Goal: Register for event/course

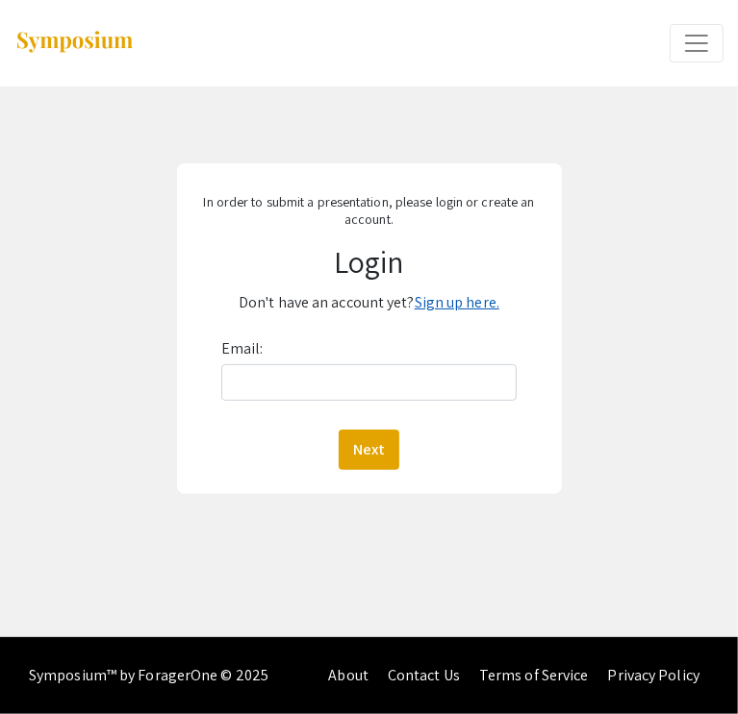
click at [431, 309] on link "Sign up here." at bounding box center [456, 302] width 85 height 20
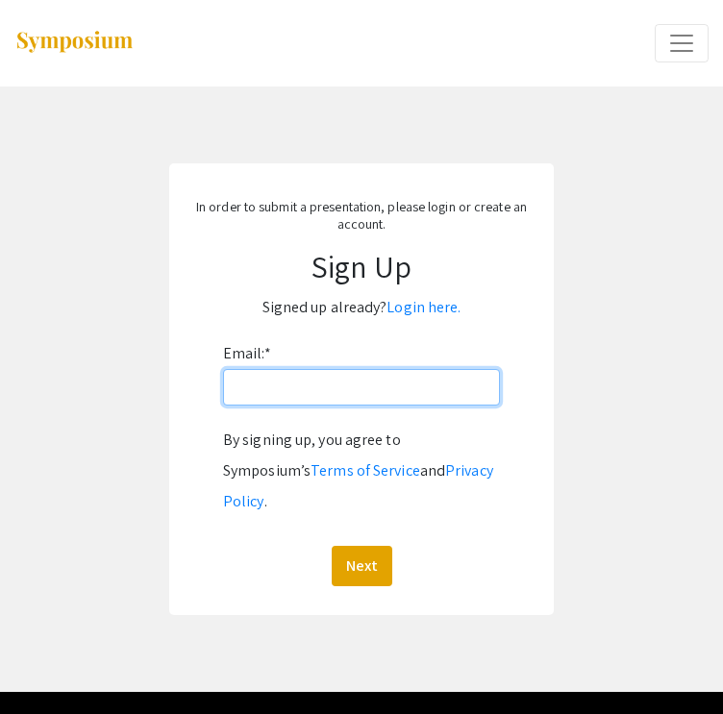
click at [391, 392] on input "Email: *" at bounding box center [361, 387] width 277 height 37
type input "[EMAIL_ADDRESS][DOMAIN_NAME]"
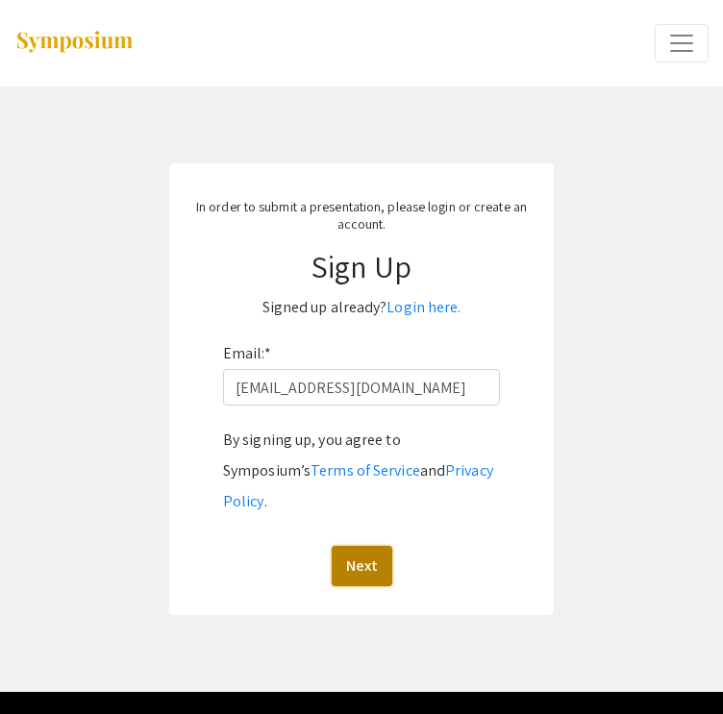
click at [366, 546] on button "Next" at bounding box center [362, 566] width 61 height 40
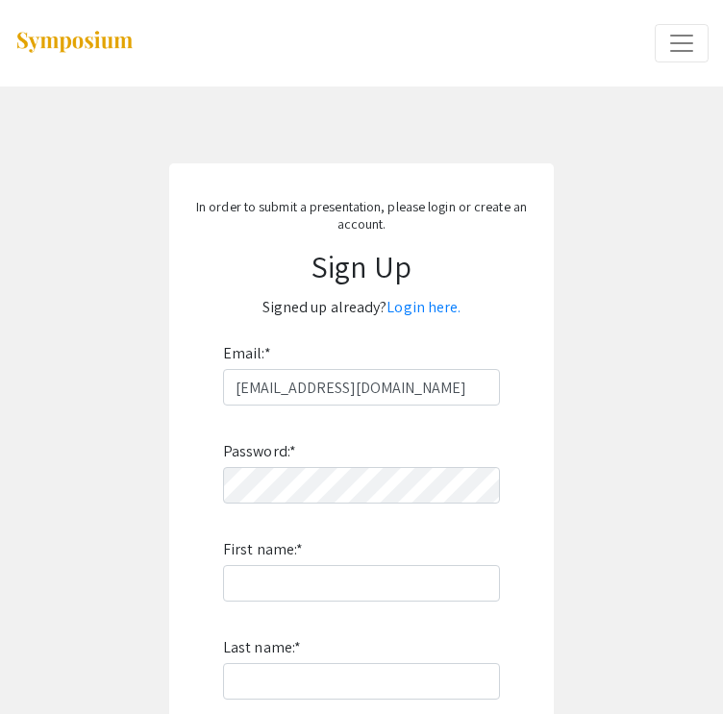
click at [373, 507] on div "Password: * First name: * Last name: * By signing up, you agree to Symposium’s …" at bounding box center [361, 659] width 277 height 506
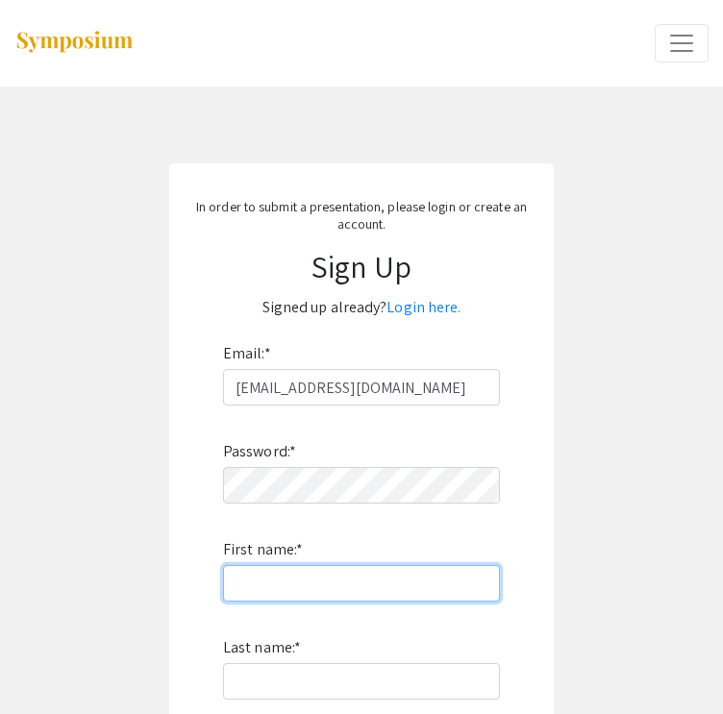
click at [392, 582] on input "First name: *" at bounding box center [361, 583] width 277 height 37
type input "[PERSON_NAME]"
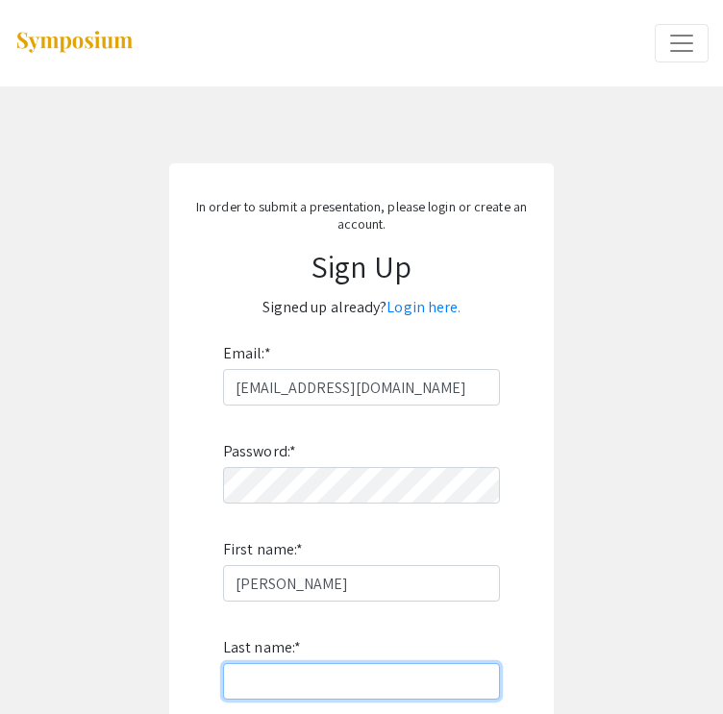
type input "[PERSON_NAME]"
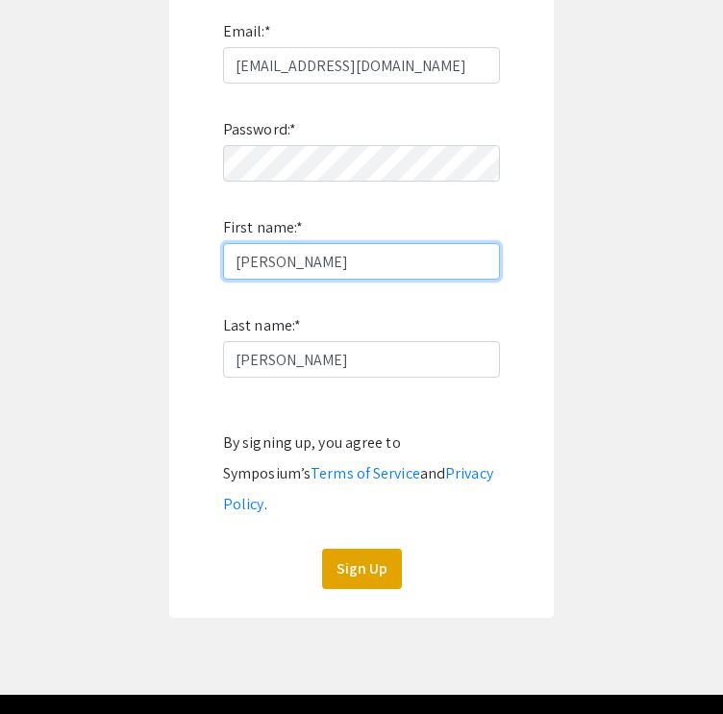
scroll to position [348, 0]
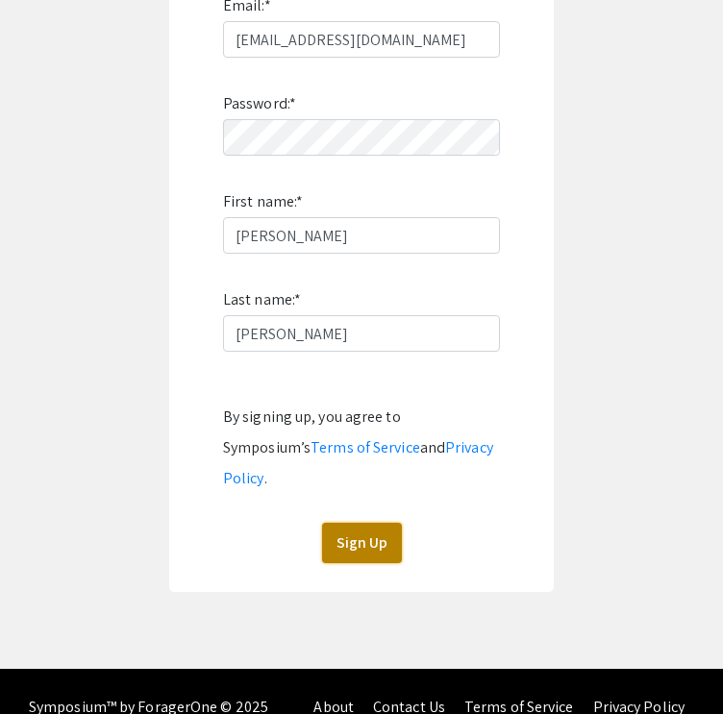
click at [377, 523] on button "Sign Up" at bounding box center [362, 543] width 80 height 40
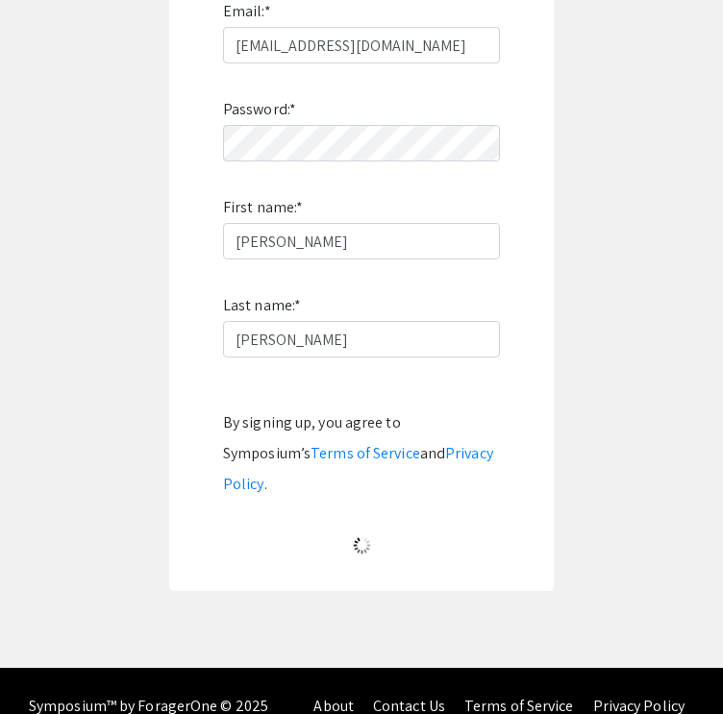
scroll to position [0, 0]
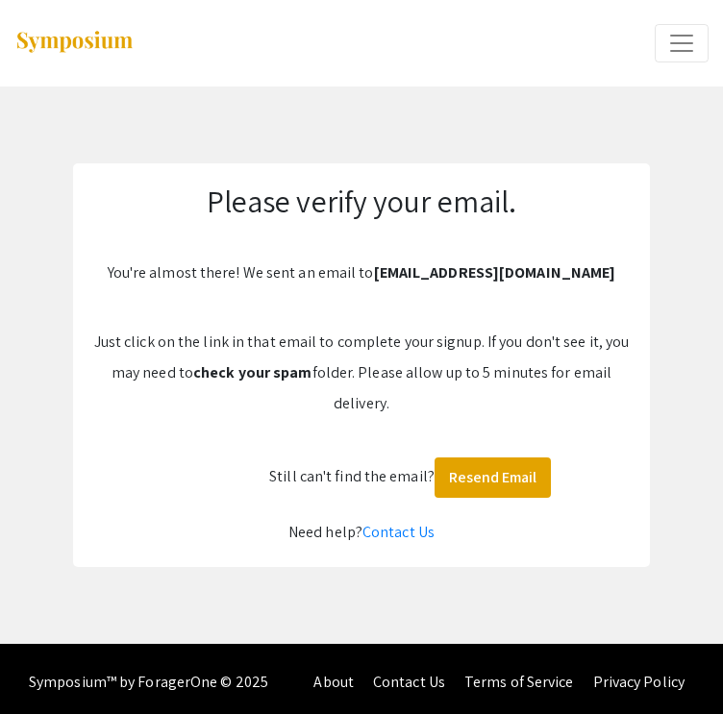
click at [91, 47] on img at bounding box center [74, 43] width 120 height 26
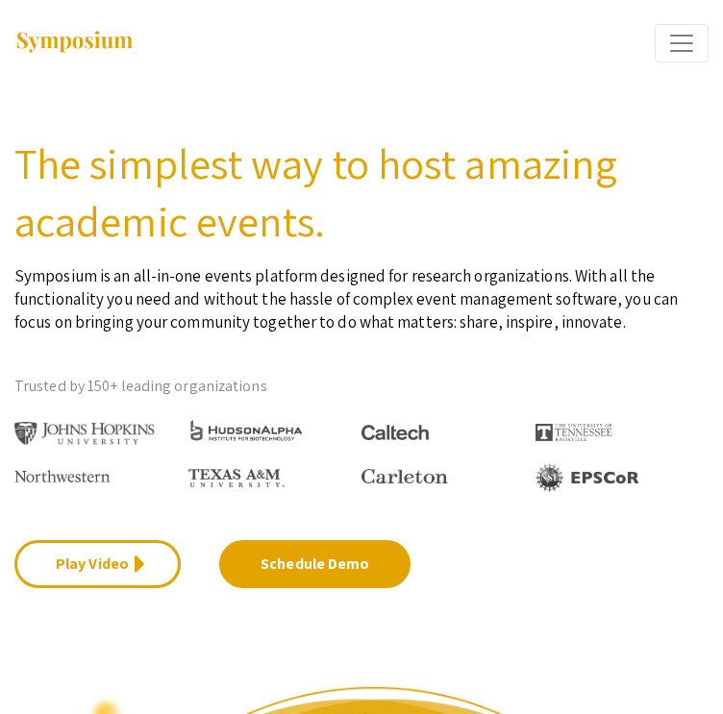
click at [670, 45] on span "Expand or Collapse Menu" at bounding box center [681, 43] width 29 height 29
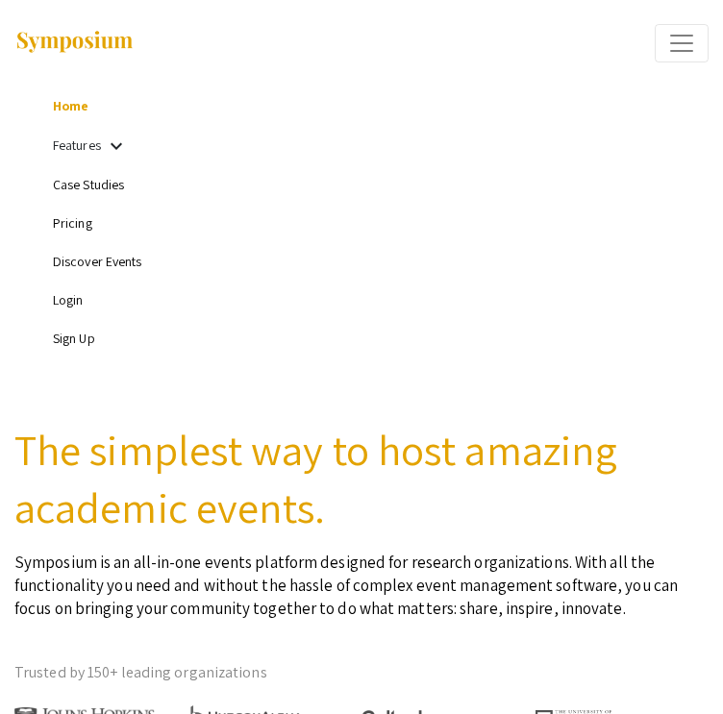
click at [83, 338] on link "Sign Up" at bounding box center [74, 338] width 42 height 17
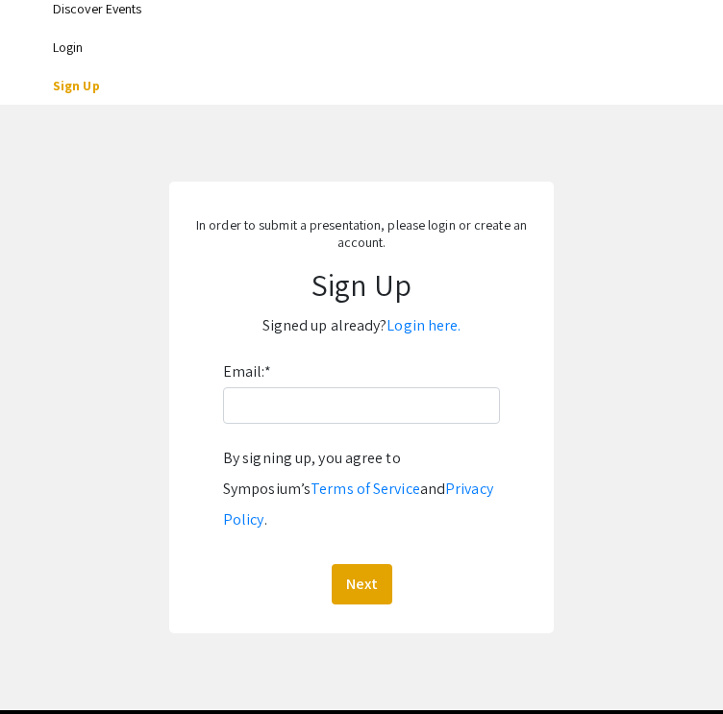
scroll to position [254, 0]
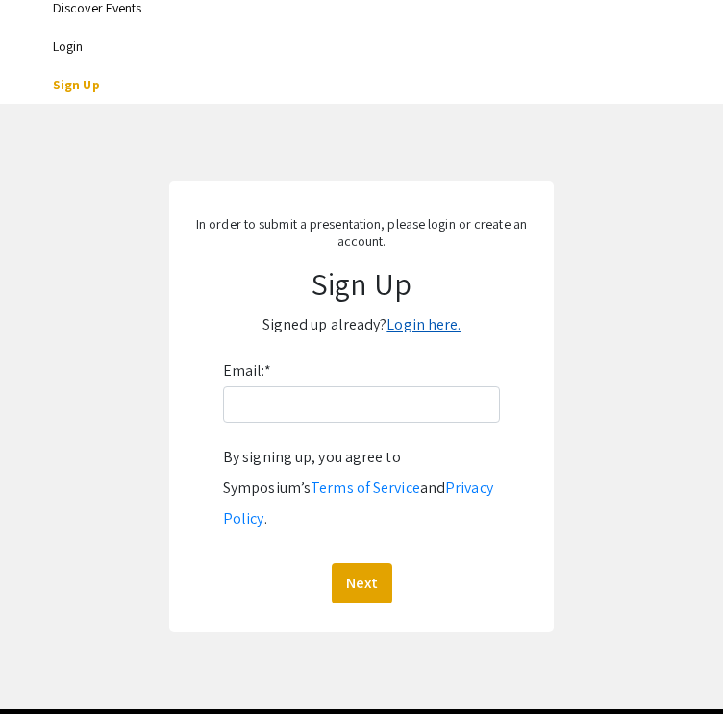
click at [439, 326] on link "Login here." at bounding box center [424, 324] width 74 height 20
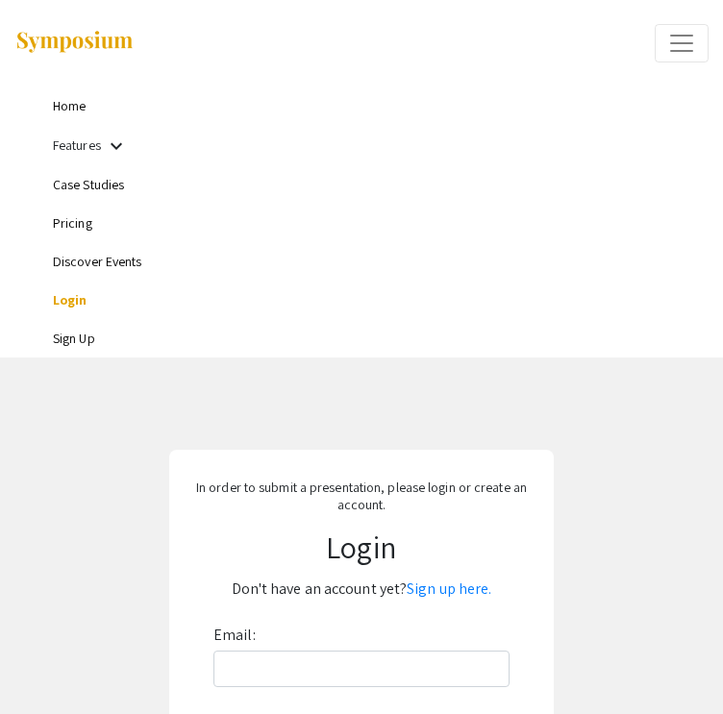
scroll to position [219, 0]
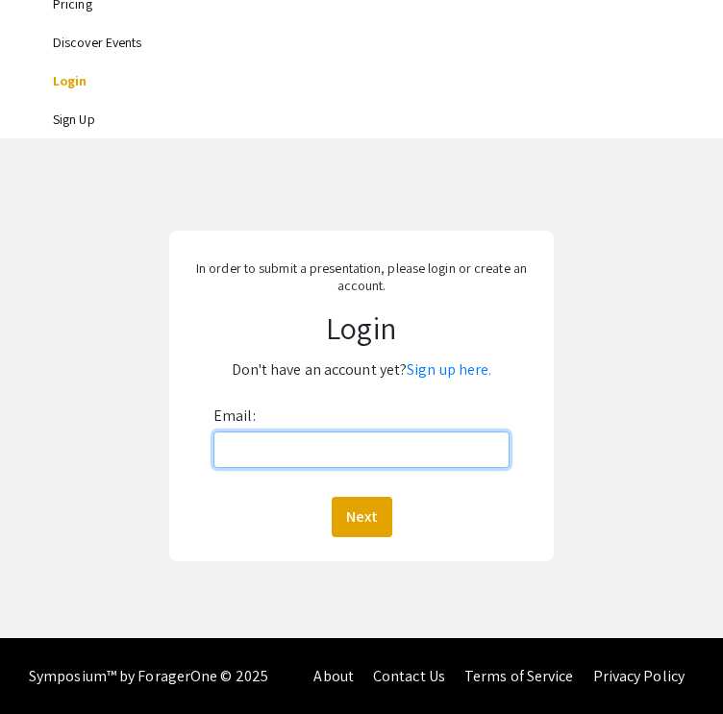
click at [319, 440] on input "Email:" at bounding box center [361, 450] width 296 height 37
type input "[EMAIL_ADDRESS][DOMAIN_NAME]"
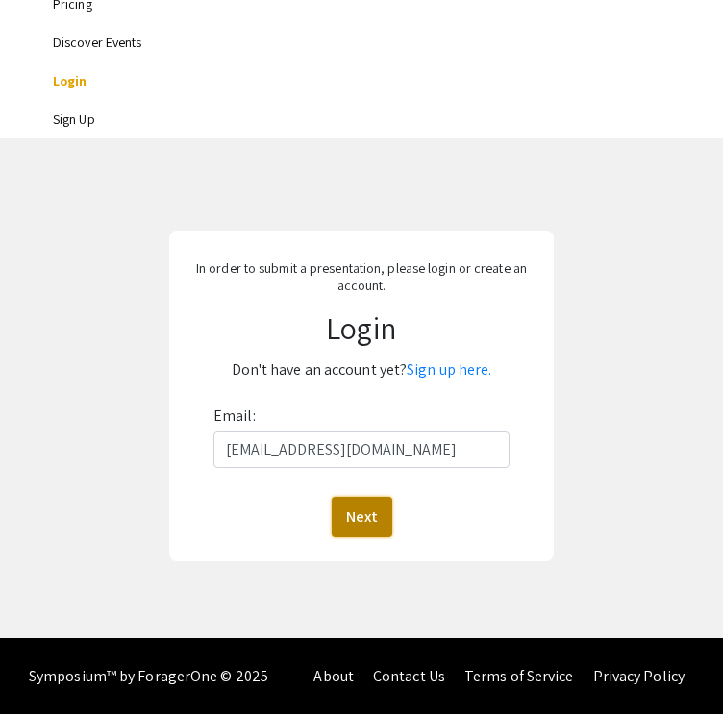
click at [376, 513] on button "Next" at bounding box center [362, 517] width 61 height 40
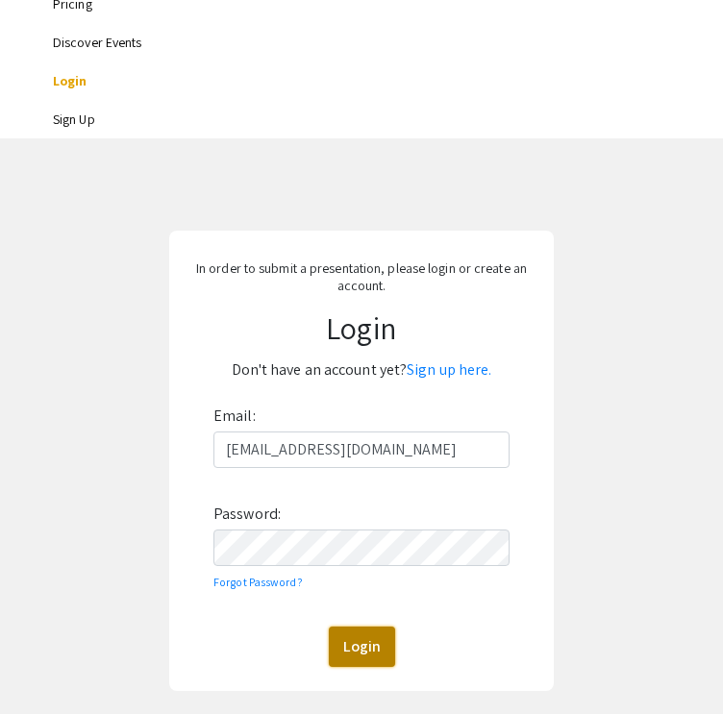
click at [361, 648] on button "Login" at bounding box center [362, 647] width 66 height 40
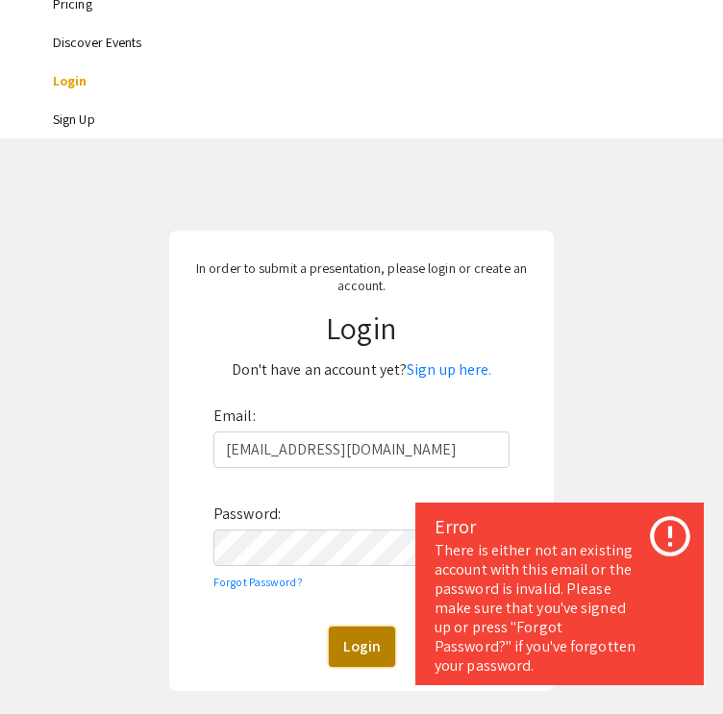
click at [359, 648] on button "Login" at bounding box center [362, 647] width 66 height 40
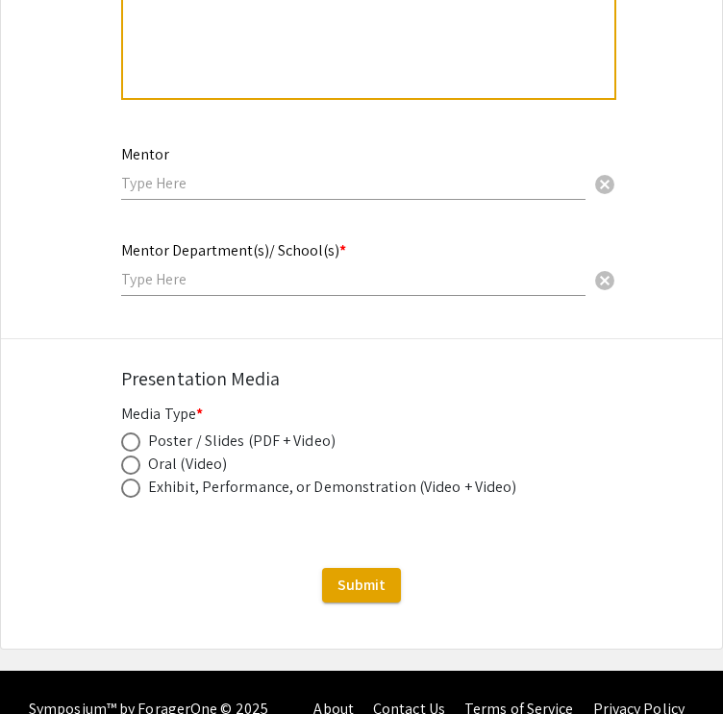
scroll to position [2376, 0]
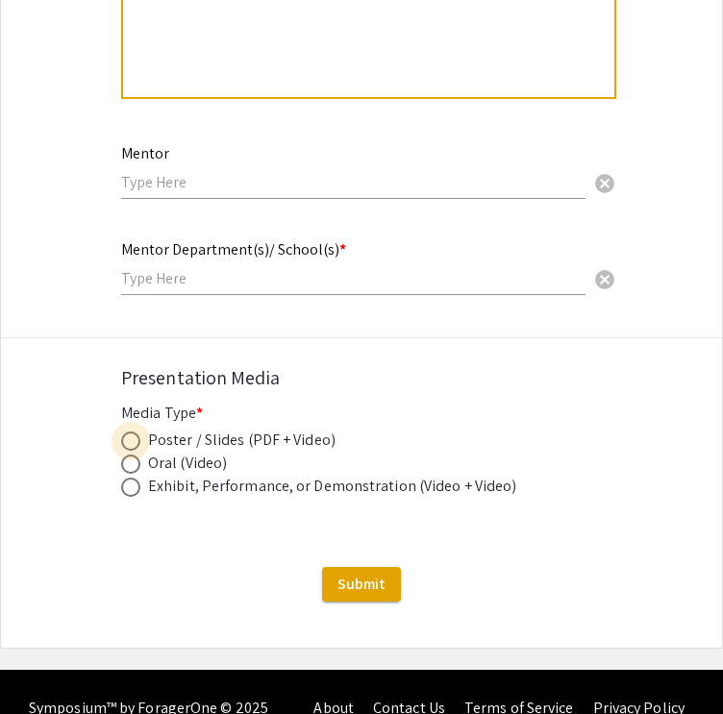
click at [131, 432] on span at bounding box center [130, 441] width 19 height 19
click at [131, 432] on input "radio" at bounding box center [130, 441] width 19 height 19
radio input "true"
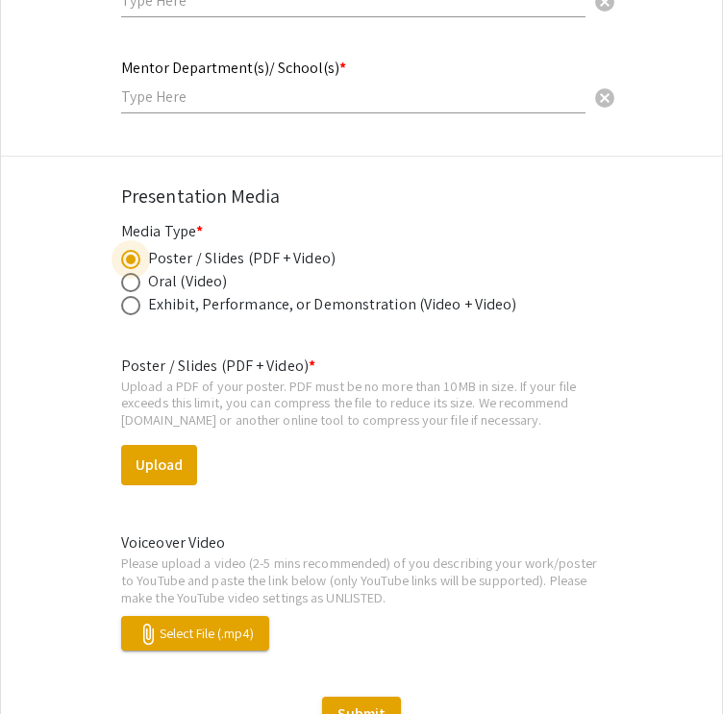
scroll to position [2557, 0]
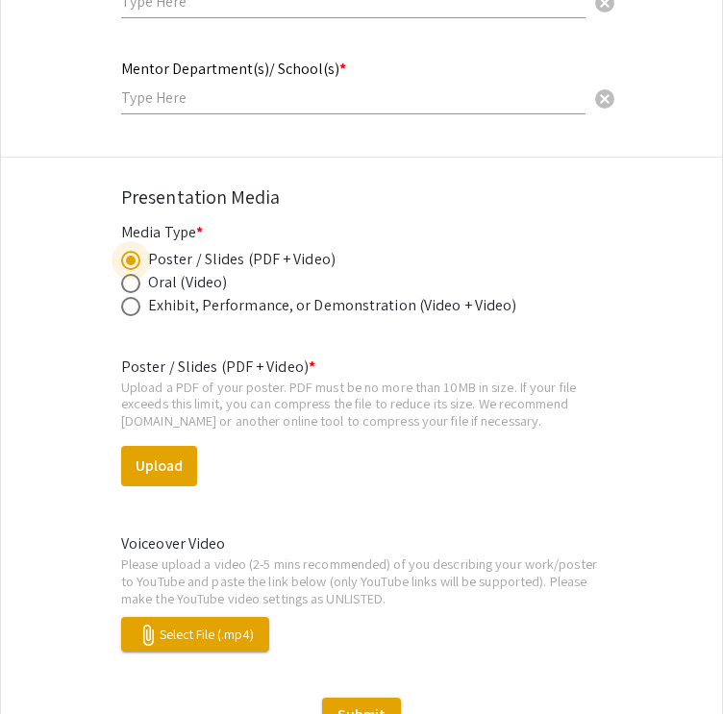
click at [139, 274] on span at bounding box center [130, 283] width 19 height 19
click at [139, 274] on input "radio" at bounding box center [130, 283] width 19 height 19
radio input "true"
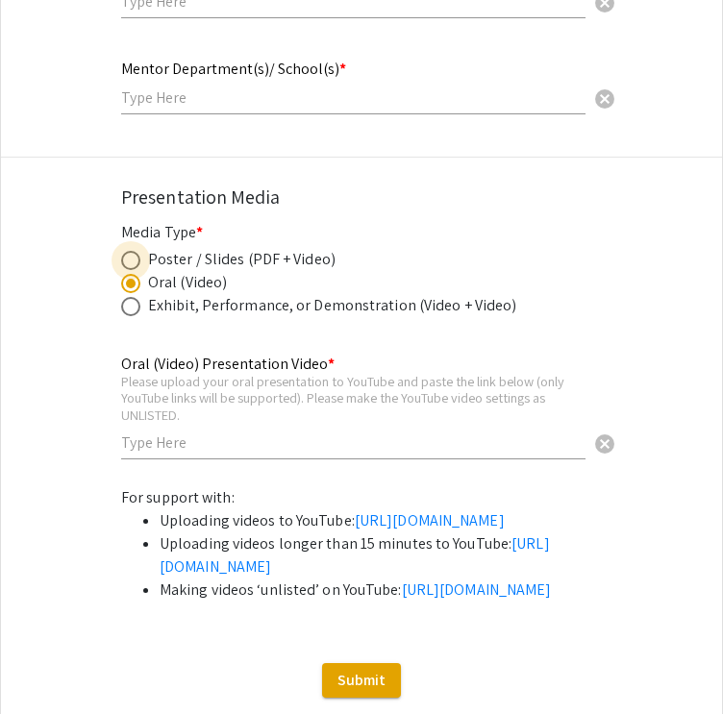
click at [131, 251] on span at bounding box center [130, 260] width 19 height 19
click at [131, 251] on input "radio" at bounding box center [130, 260] width 19 height 19
radio input "true"
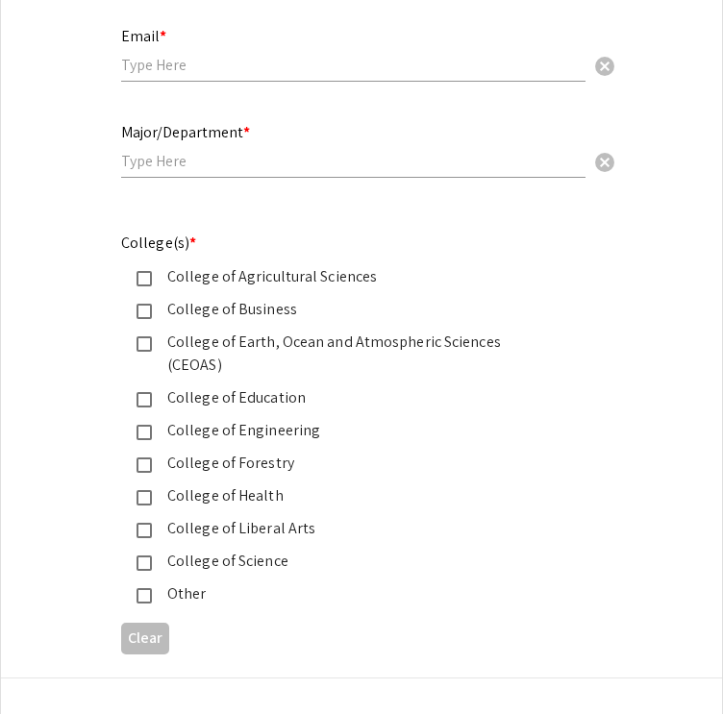
scroll to position [872, 0]
